Goal: Information Seeking & Learning: Learn about a topic

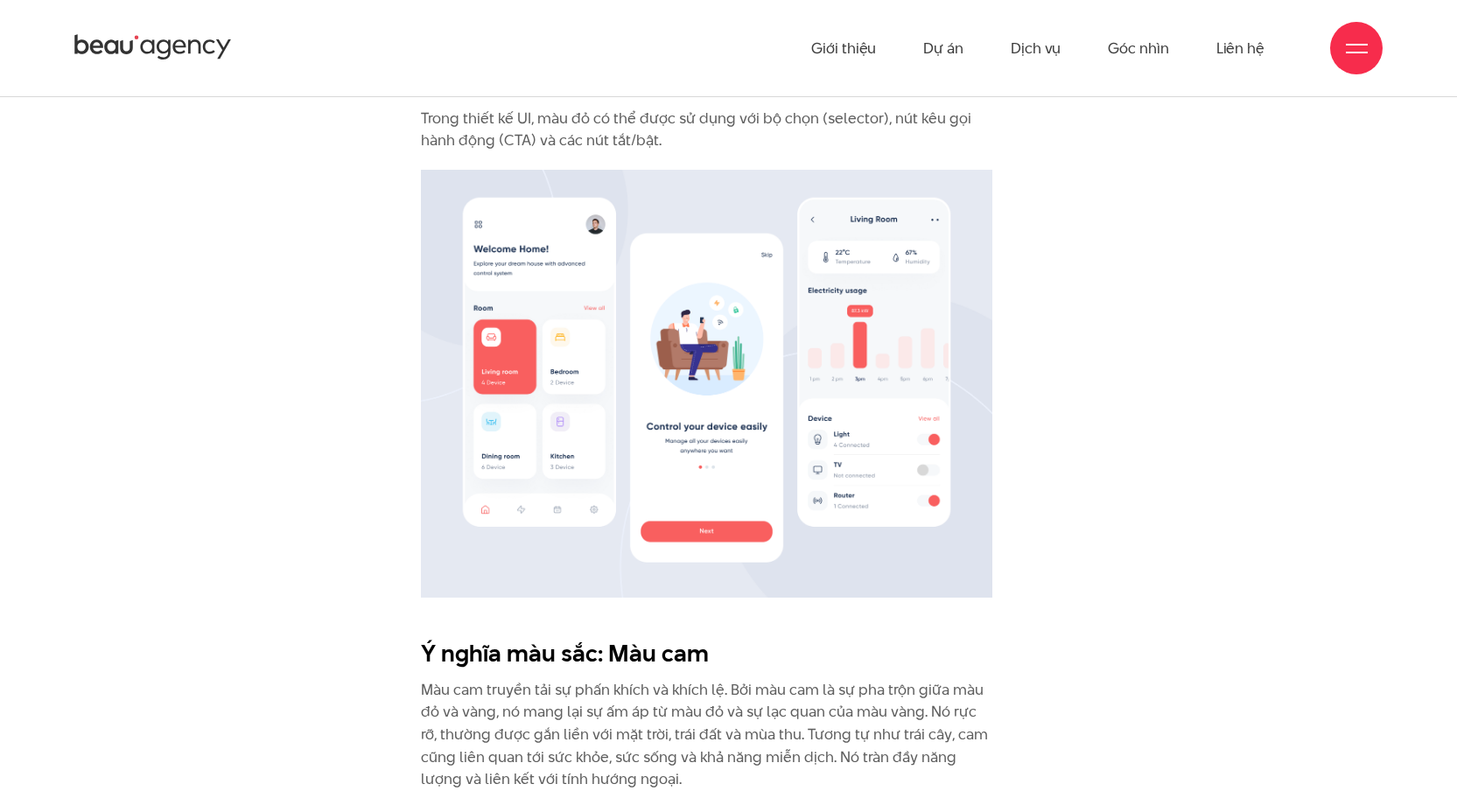
scroll to position [1969, 0]
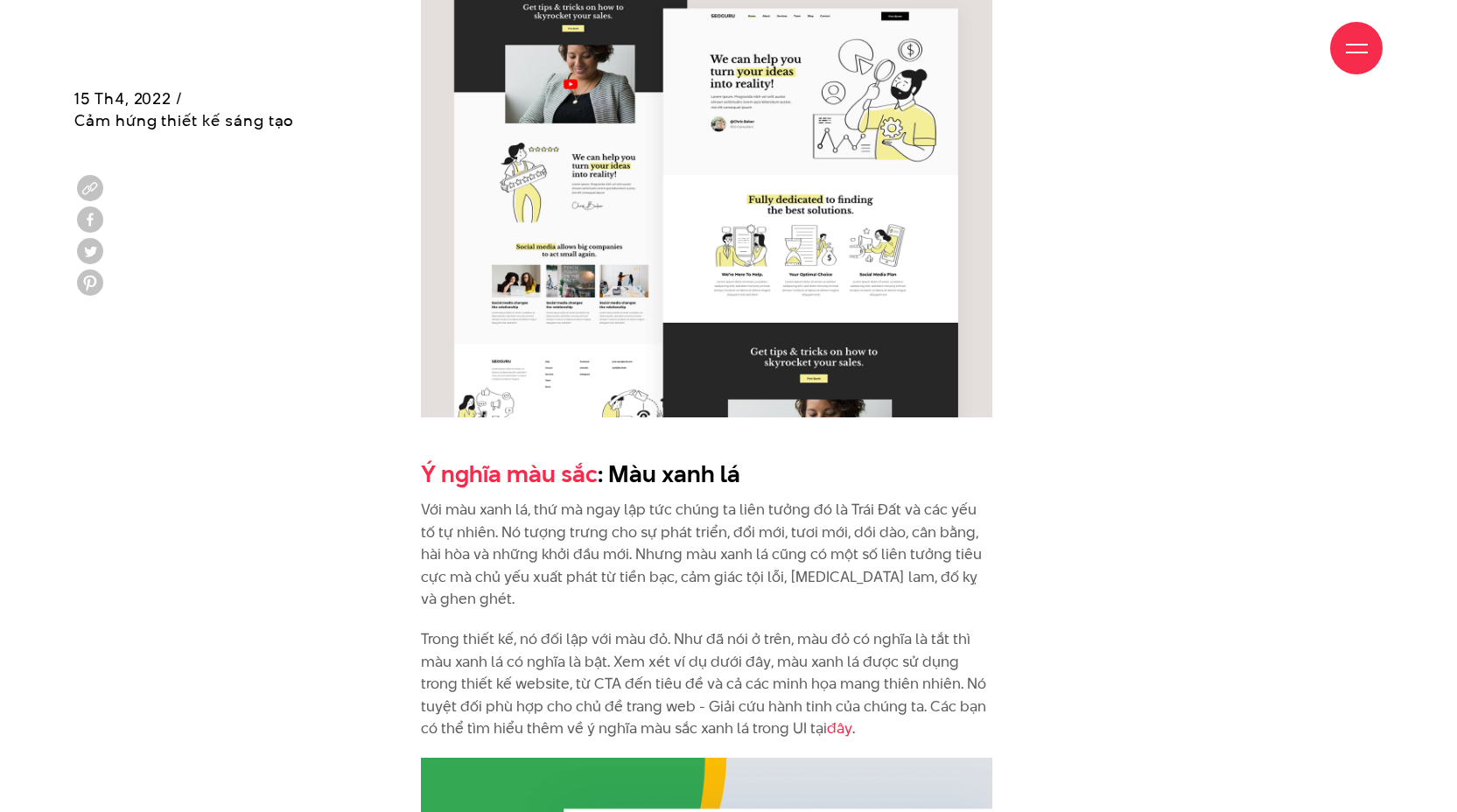
scroll to position [3962, 0]
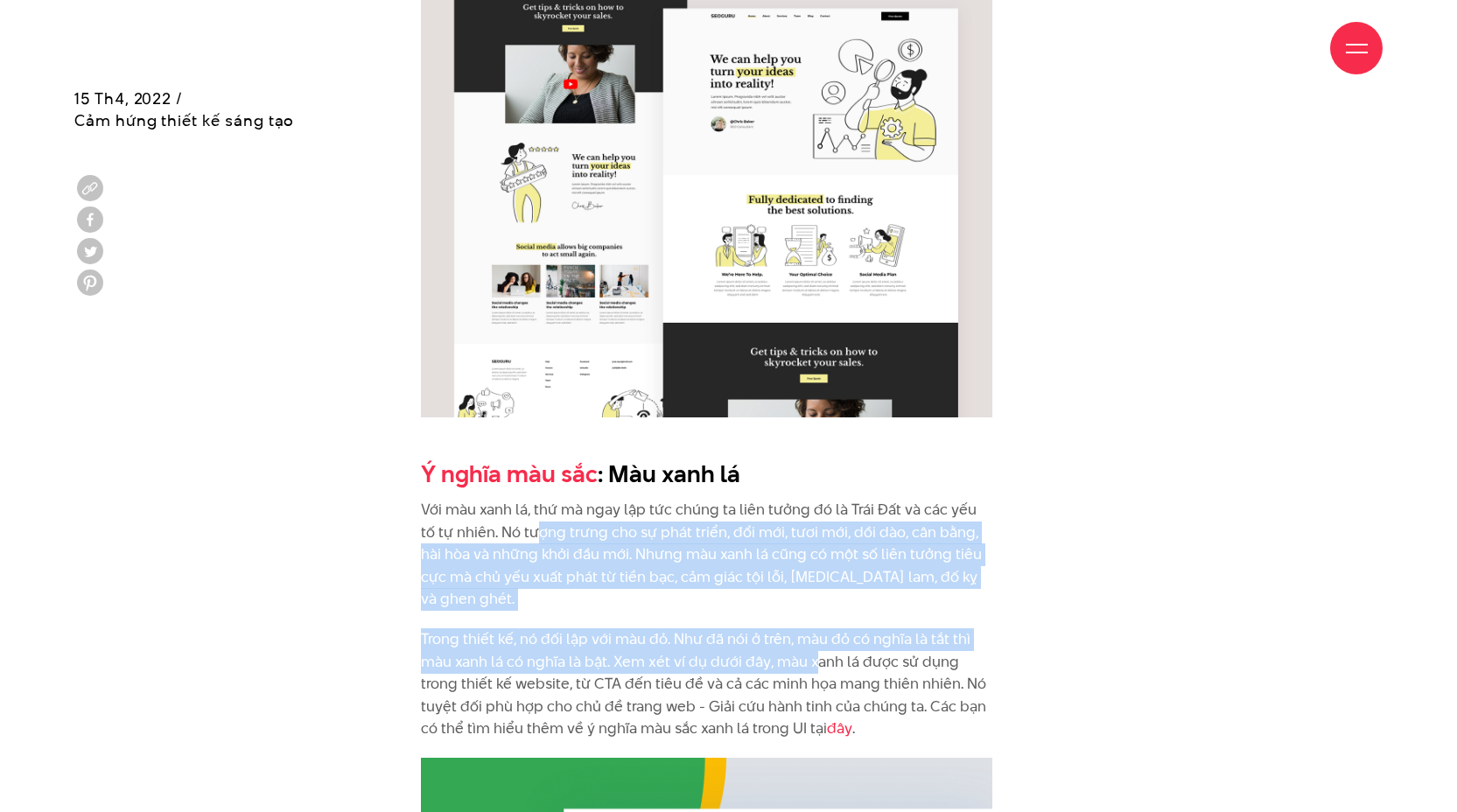
drag, startPoint x: 519, startPoint y: 532, endPoint x: 812, endPoint y: 640, distance: 312.3
click at [810, 640] on p "Trong thiết kế, nó đối lập với màu đỏ. Như đã nói ở trên, màu đỏ có nghĩa là tắ…" at bounding box center [707, 684] width 571 height 112
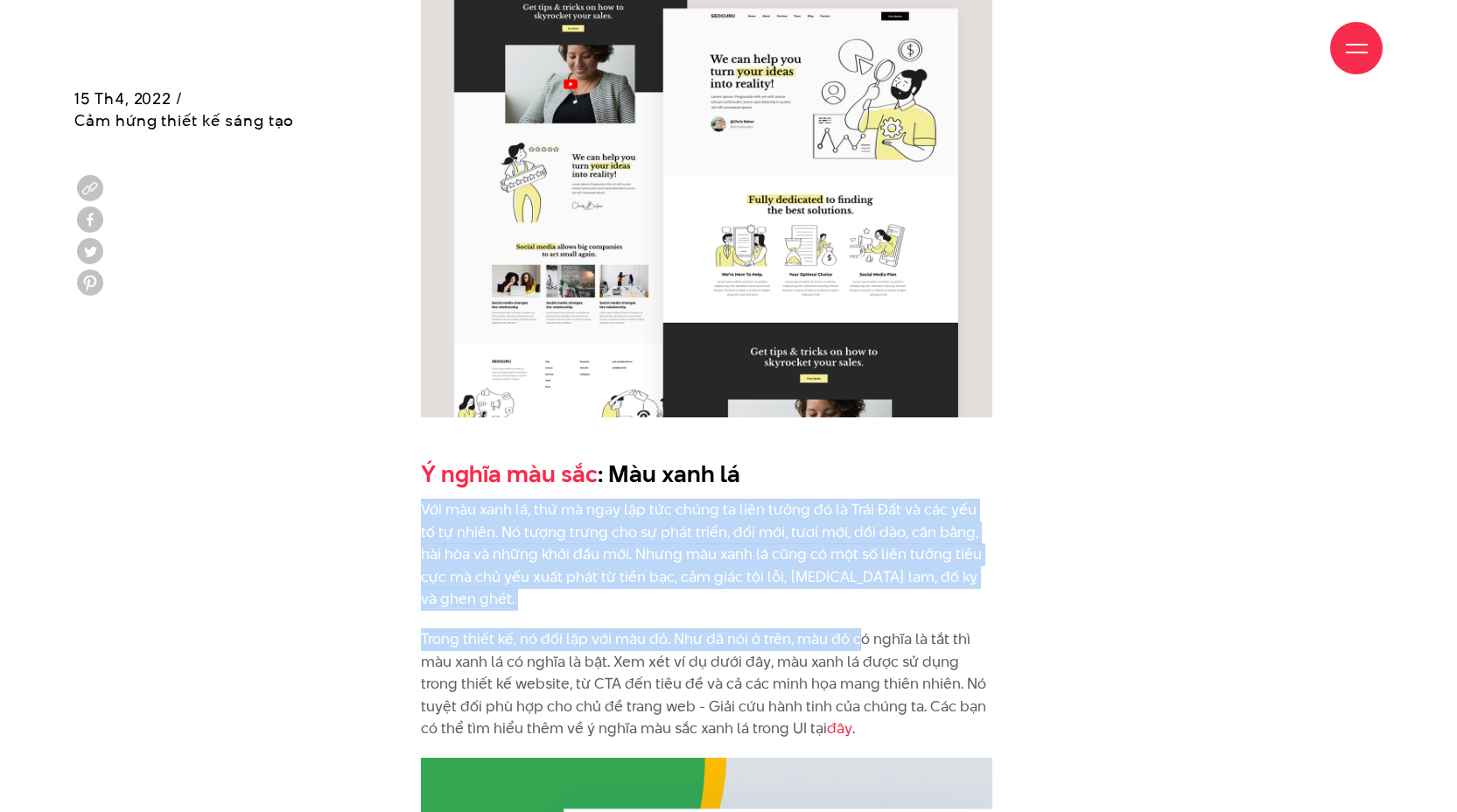
drag, startPoint x: 422, startPoint y: 510, endPoint x: 857, endPoint y: 625, distance: 449.9
click at [857, 628] on p "Trong thiết kế, nó đối lập với màu đỏ. Như đã nói ở trên, màu đỏ có nghĩa là tắ…" at bounding box center [707, 684] width 571 height 112
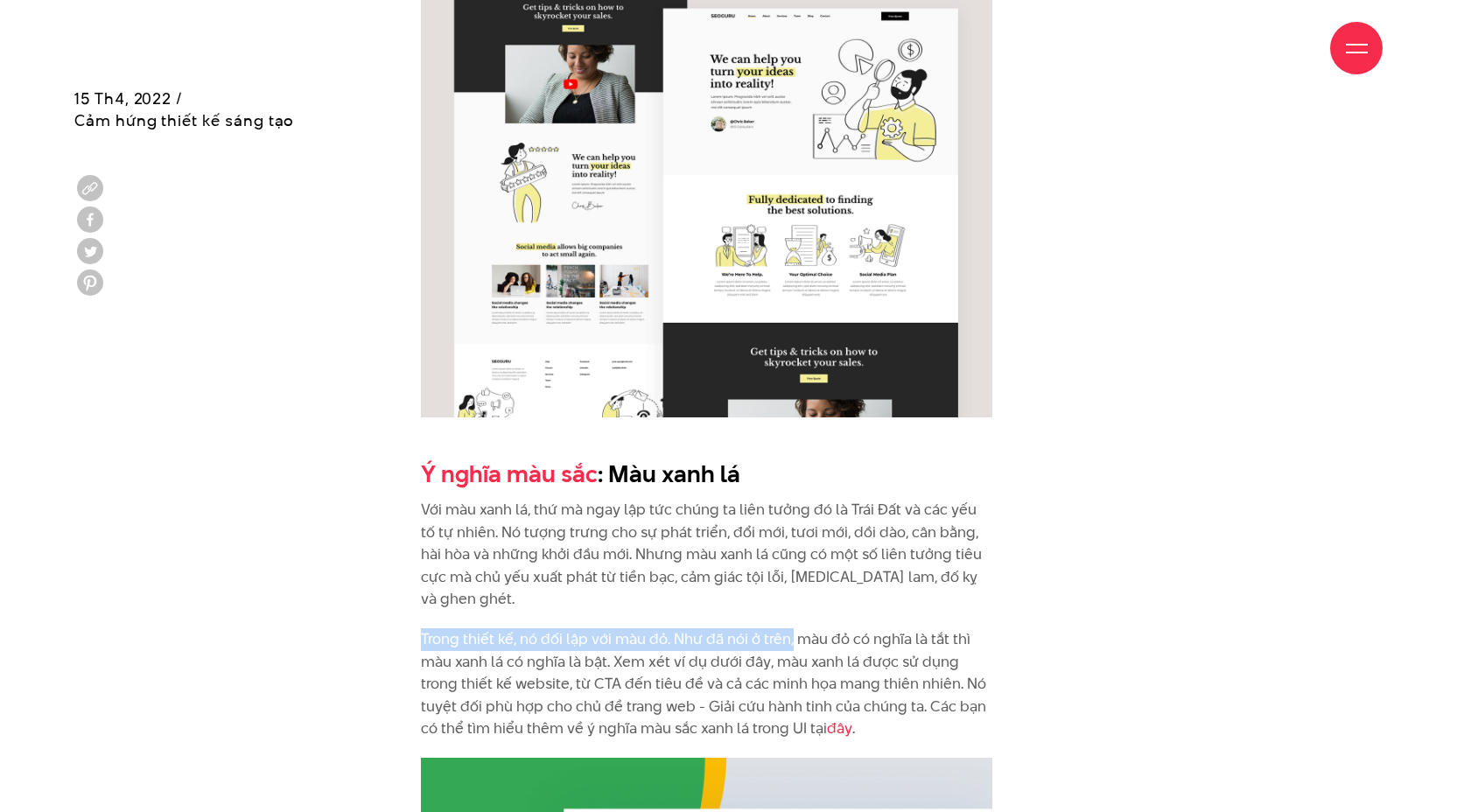
drag, startPoint x: 791, startPoint y: 621, endPoint x: 337, endPoint y: 603, distance: 454.4
